Goal: Task Accomplishment & Management: Use online tool/utility

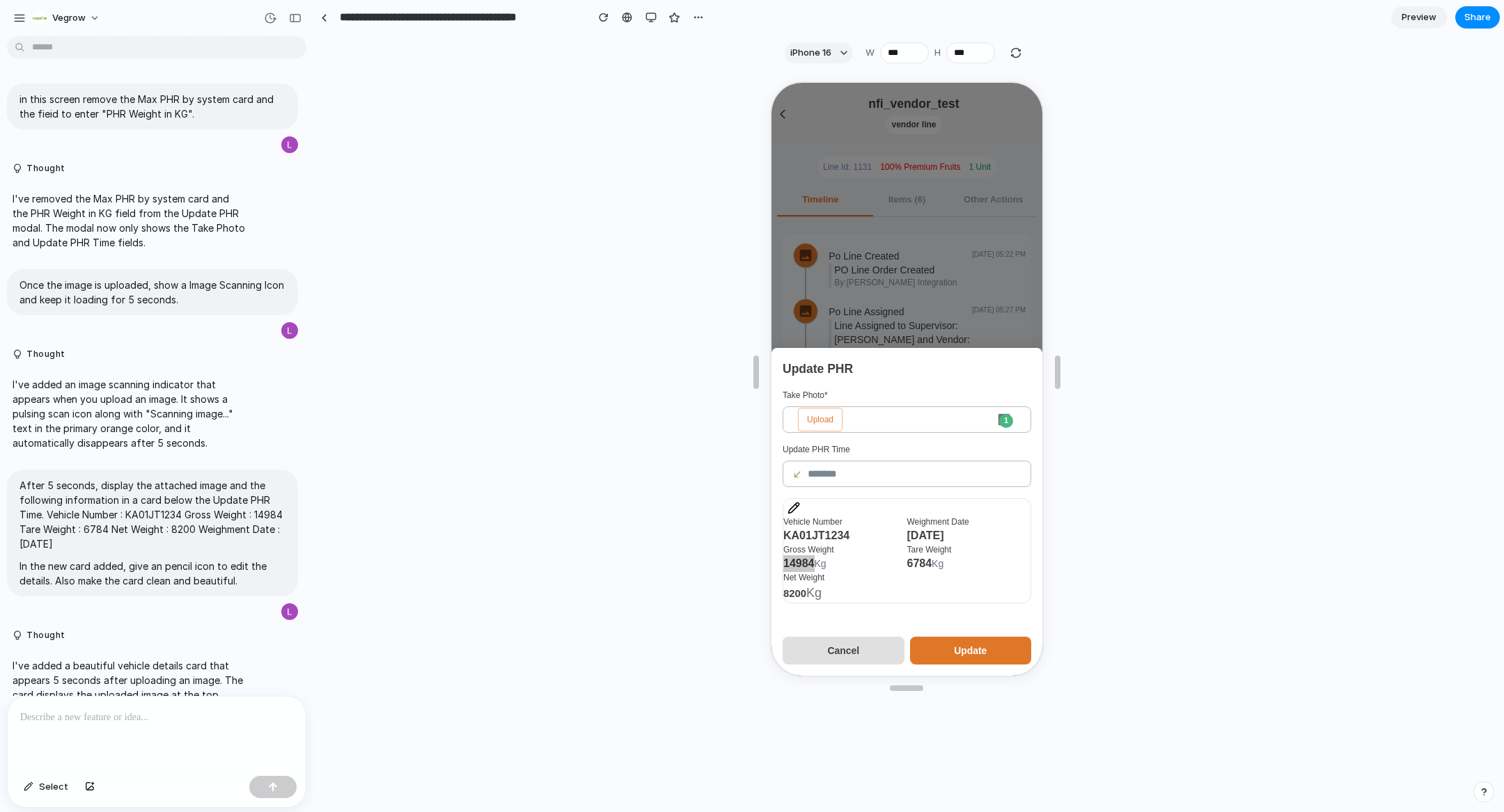
scroll to position [3224, 0]
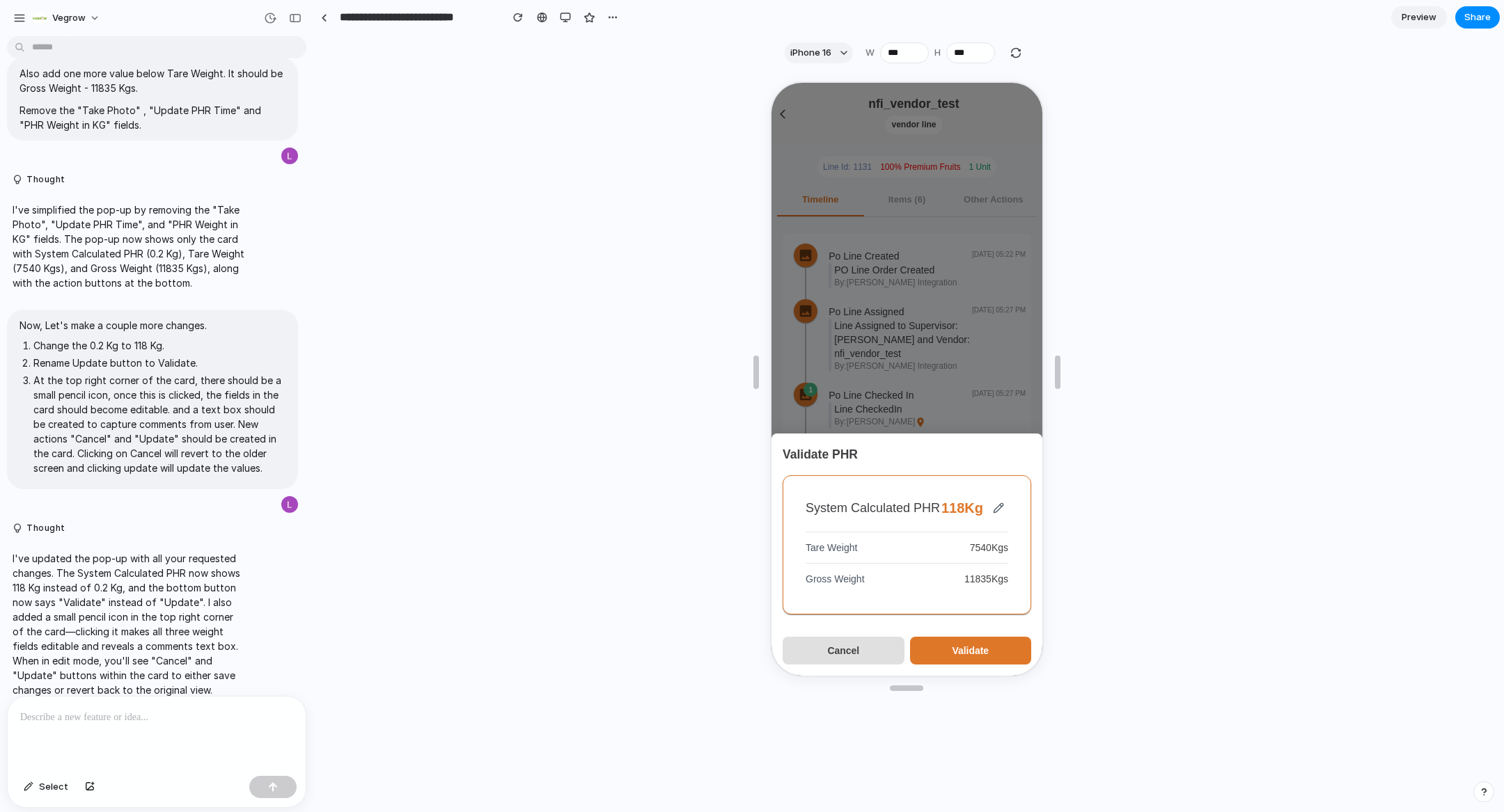
scroll to position [389, 0]
click at [68, 615] on p "I've updated the pop-up with all your requested changes. The System Calculated …" at bounding box center [128, 624] width 232 height 146
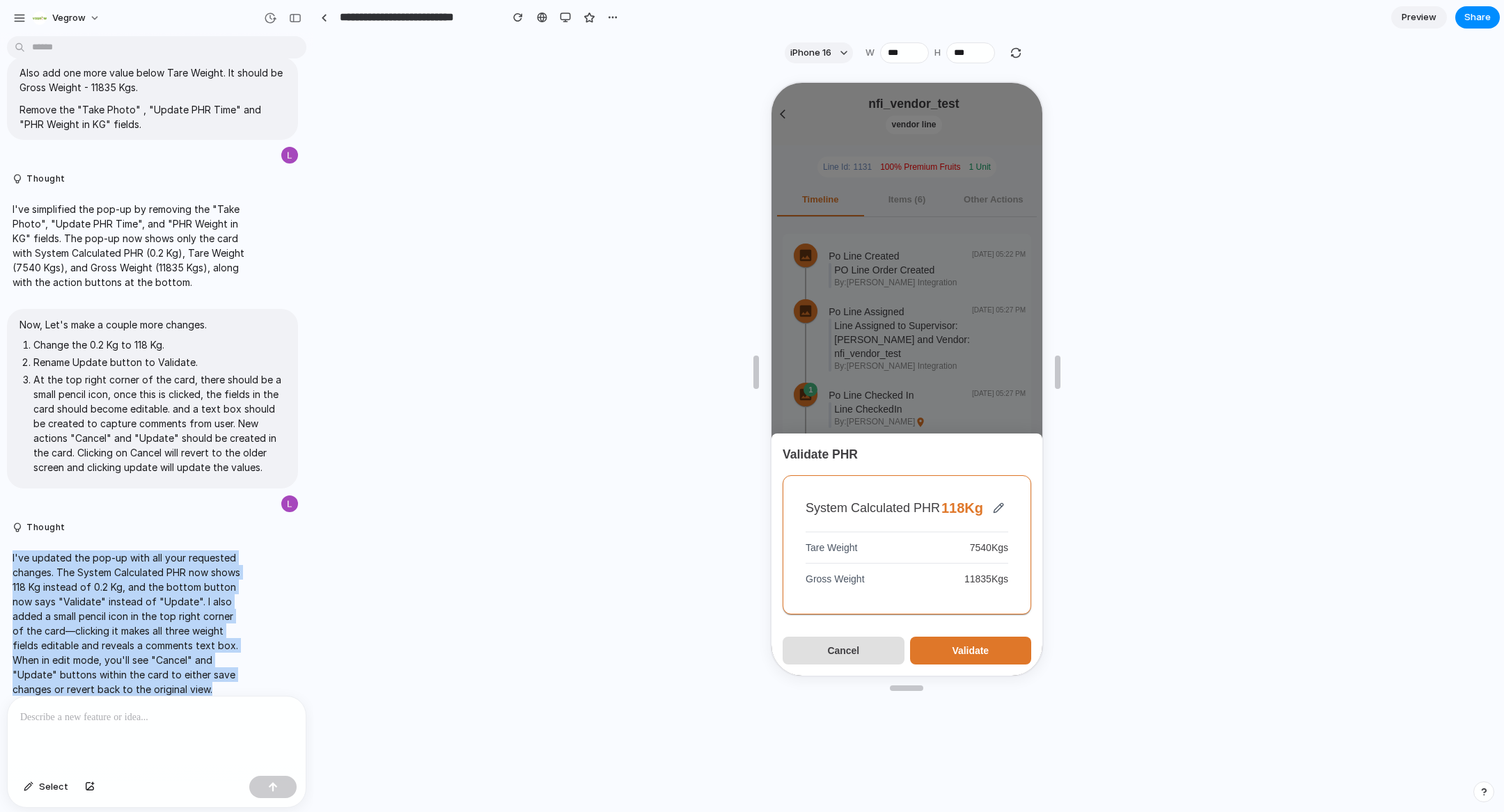
click at [128, 635] on p "I've updated the pop-up with all your requested changes. The System Calculated …" at bounding box center [128, 624] width 232 height 146
